Goal: Information Seeking & Learning: Learn about a topic

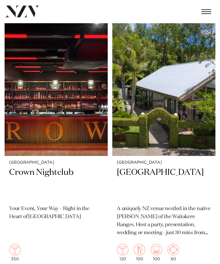
scroll to position [3478, 0]
click at [190, 167] on h2 "[GEOGRAPHIC_DATA]" at bounding box center [164, 184] width 94 height 34
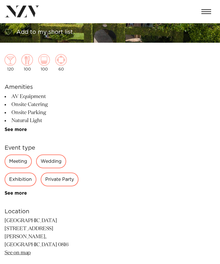
click at [19, 131] on link "See more" at bounding box center [27, 130] width 45 height 5
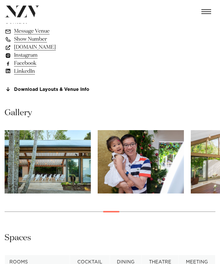
scroll to position [418, 0]
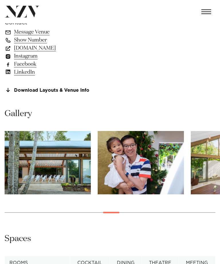
click at [214, 12] on button "button" at bounding box center [206, 11] width 18 height 13
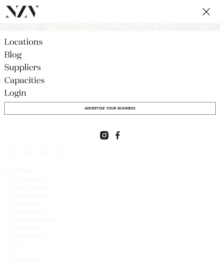
scroll to position [0, 0]
click at [41, 81] on link "Capacities" at bounding box center [110, 83] width 212 height 13
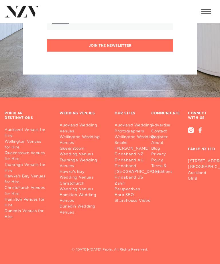
scroll to position [5945, 0]
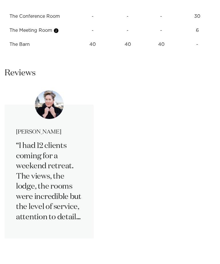
scroll to position [624, 0]
